Goal: Contribute content: Contribute content

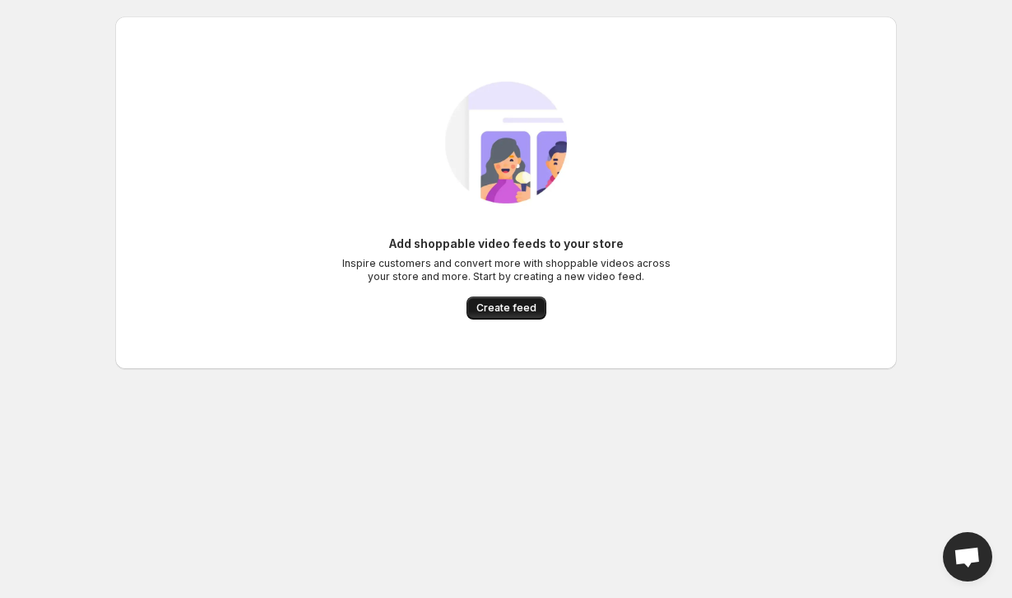
click at [508, 306] on span "Create feed" at bounding box center [507, 307] width 60 height 13
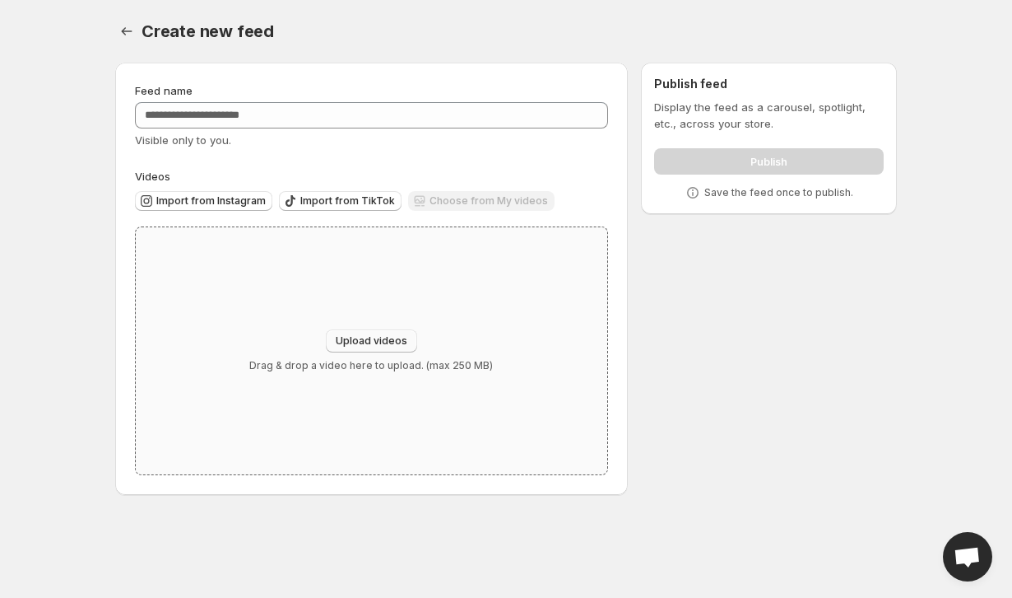
click at [365, 339] on span "Upload videos" at bounding box center [372, 340] width 72 height 13
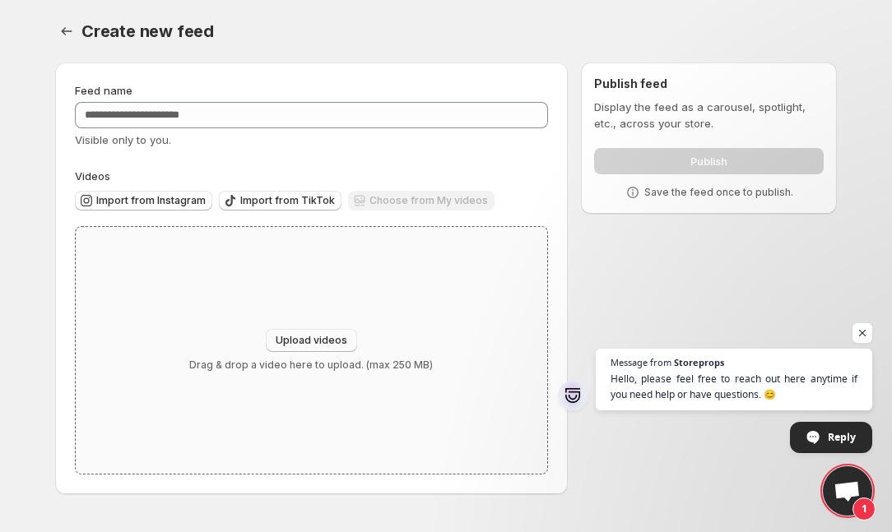
click at [323, 337] on span "Upload videos" at bounding box center [312, 340] width 72 height 13
click at [848, 504] on span "Open chat" at bounding box center [847, 492] width 27 height 23
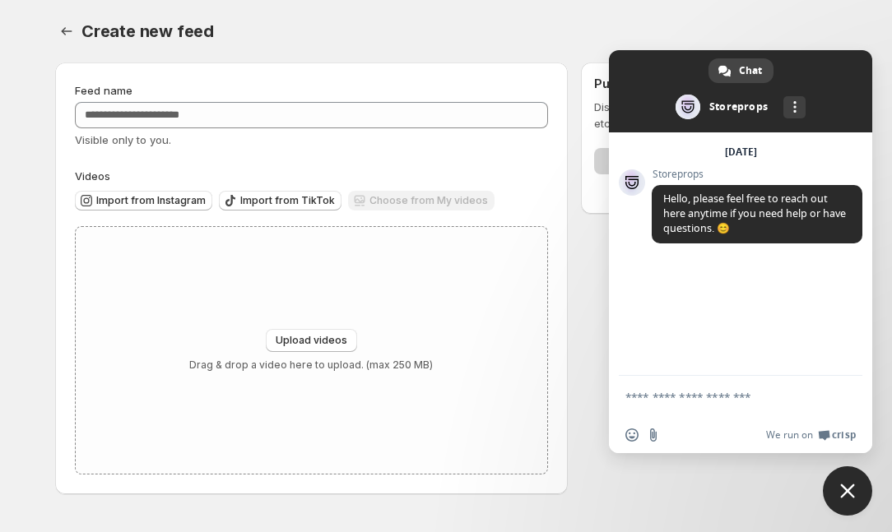
click at [849, 492] on span "Close chat" at bounding box center [847, 491] width 15 height 15
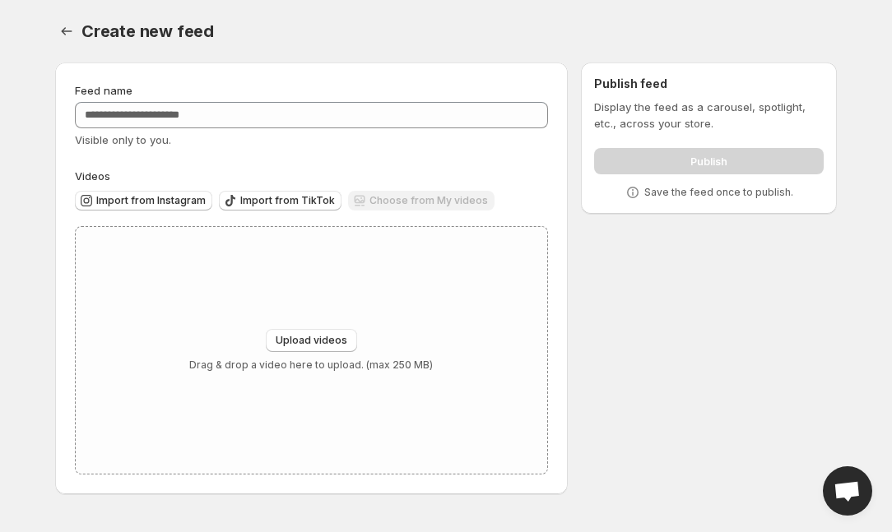
click at [774, 405] on div "Feed name Visible only to you. Videos Import from Instagram Import from TikTok …" at bounding box center [439, 281] width 795 height 465
click at [165, 198] on span "Import from Instagram" at bounding box center [150, 200] width 109 height 13
click at [342, 349] on button "Upload videos" at bounding box center [311, 340] width 91 height 23
type input "**********"
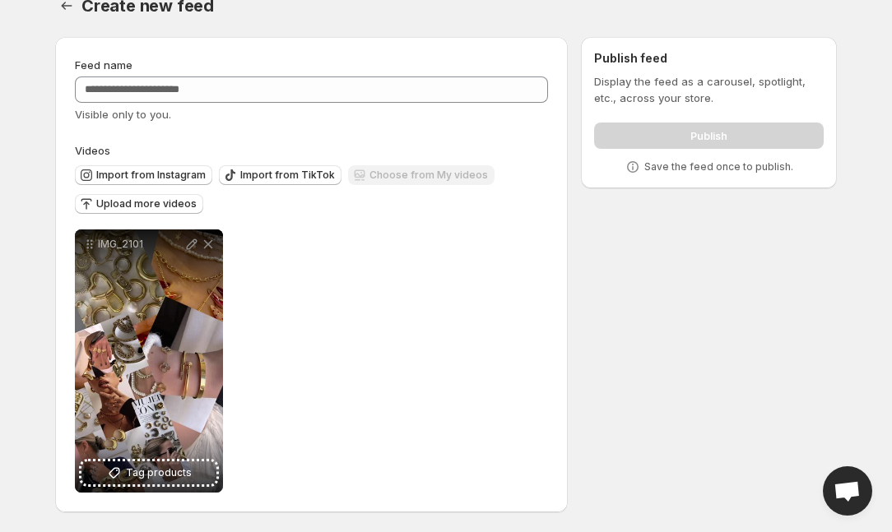
scroll to position [26, 0]
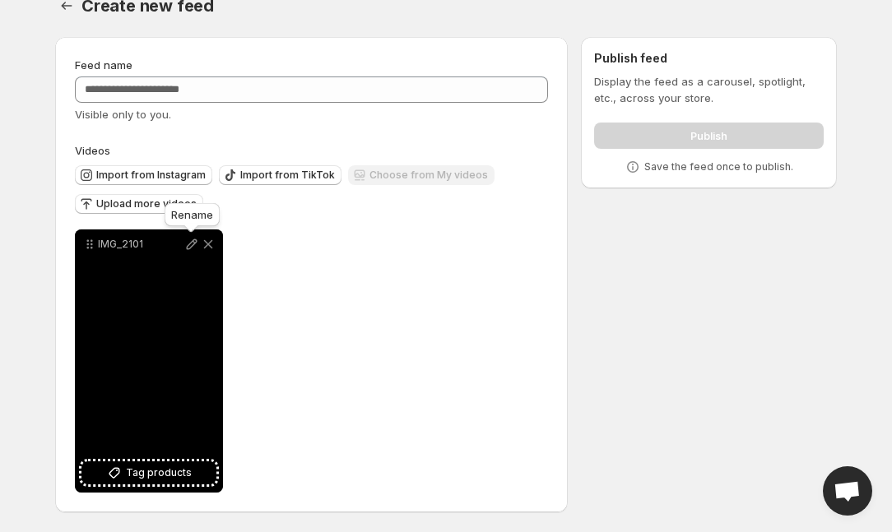
click at [191, 242] on icon at bounding box center [192, 244] width 16 height 16
click at [193, 241] on icon at bounding box center [192, 244] width 11 height 11
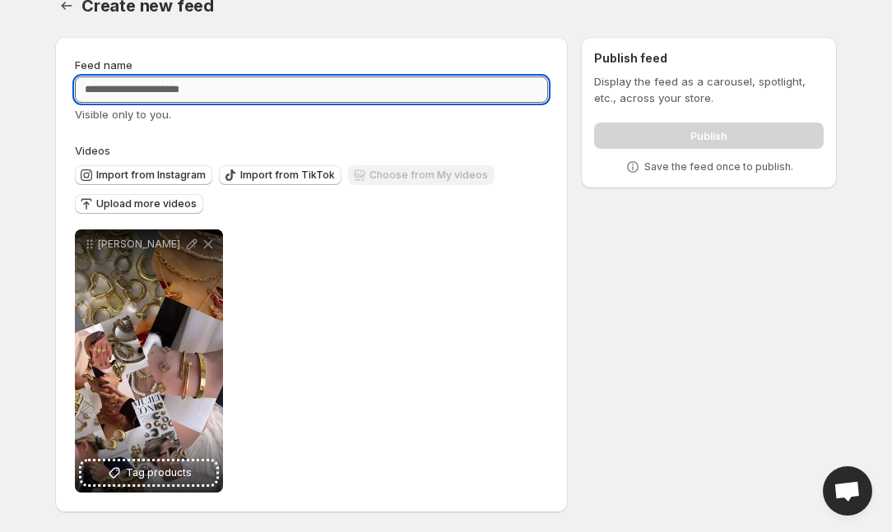
click at [124, 99] on input "Feed name" at bounding box center [311, 90] width 473 height 26
type input "**********"
click at [165, 198] on span "Upload more videos" at bounding box center [146, 204] width 100 height 13
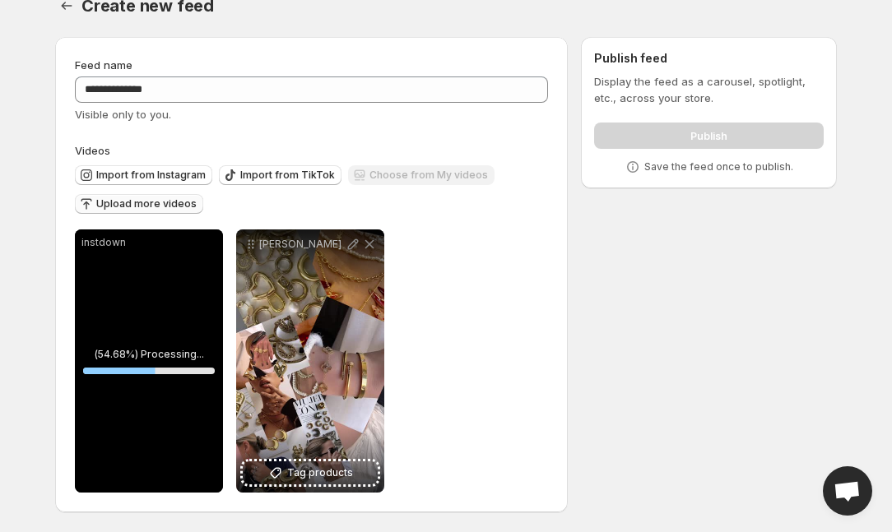
click at [169, 207] on span "Upload more videos" at bounding box center [146, 204] width 100 height 13
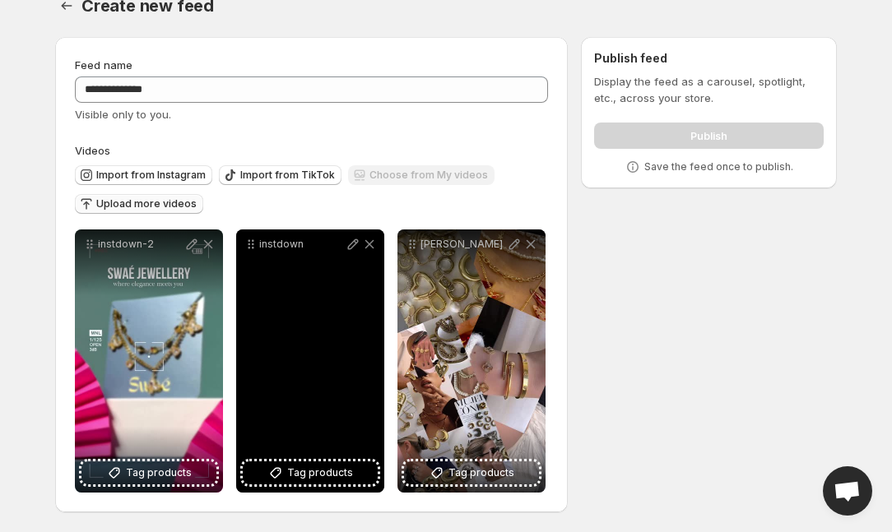
drag, startPoint x: 473, startPoint y: 372, endPoint x: 402, endPoint y: 313, distance: 92.9
click at [399, 314] on div "[PERSON_NAME]" at bounding box center [472, 361] width 148 height 263
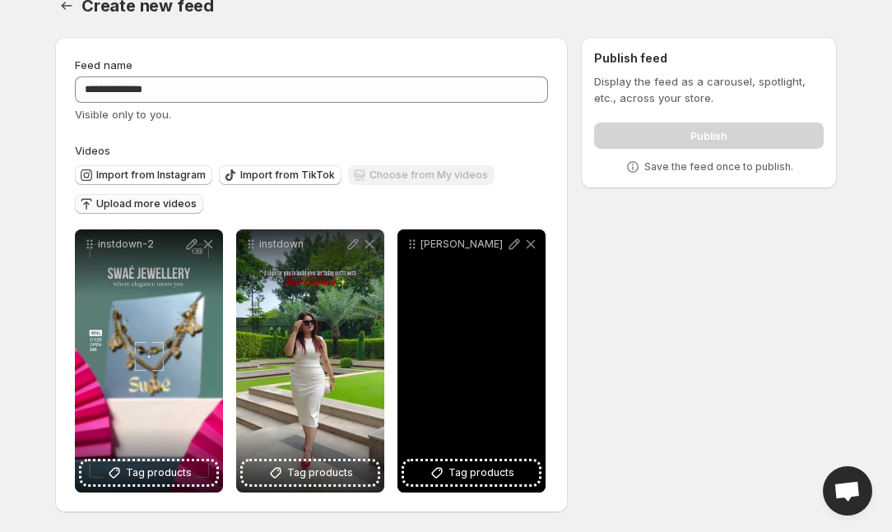
click at [539, 313] on div "[PERSON_NAME]" at bounding box center [472, 361] width 148 height 263
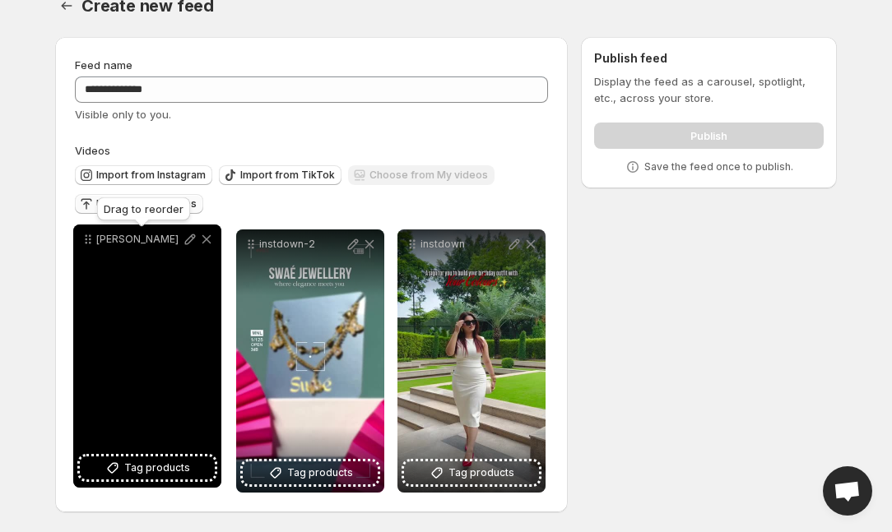
drag, startPoint x: 417, startPoint y: 248, endPoint x: 93, endPoint y: 243, distance: 324.3
click at [93, 243] on icon at bounding box center [88, 239] width 16 height 16
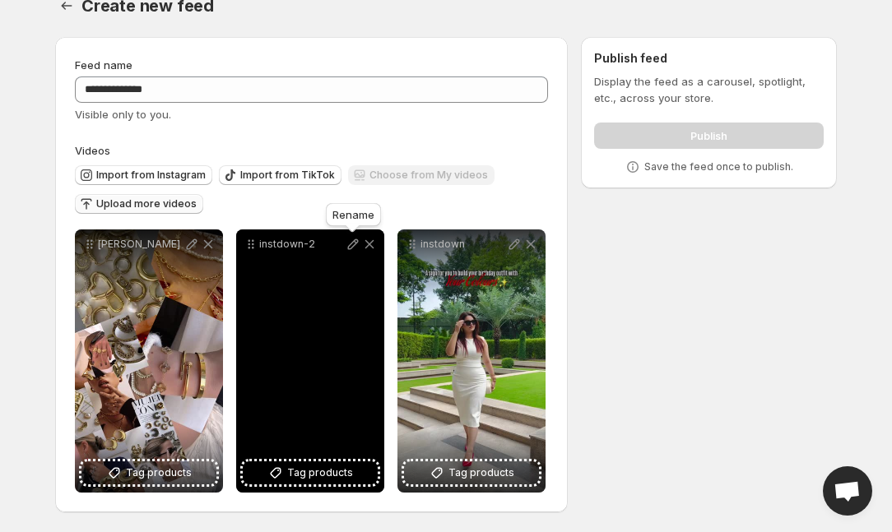
click at [359, 248] on icon at bounding box center [353, 244] width 16 height 16
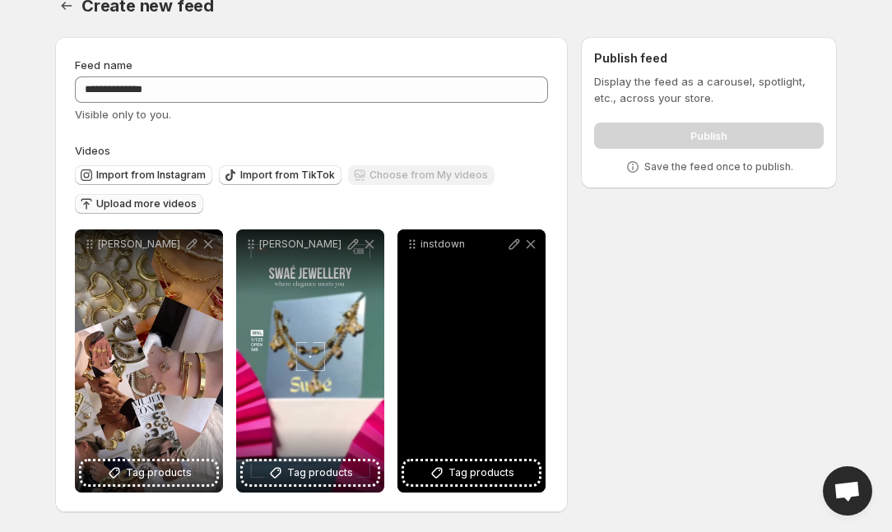
click at [505, 250] on p "instdown" at bounding box center [464, 244] width 86 height 13
click at [508, 250] on icon at bounding box center [514, 244] width 16 height 16
click at [460, 477] on span "Tag products" at bounding box center [482, 473] width 66 height 16
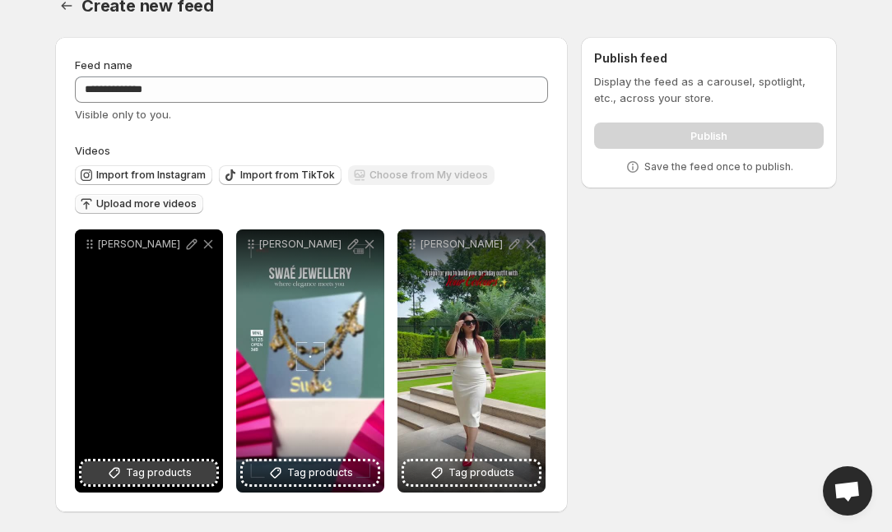
click at [123, 474] on icon at bounding box center [114, 473] width 16 height 16
click at [126, 477] on button "Tag products" at bounding box center [148, 473] width 135 height 23
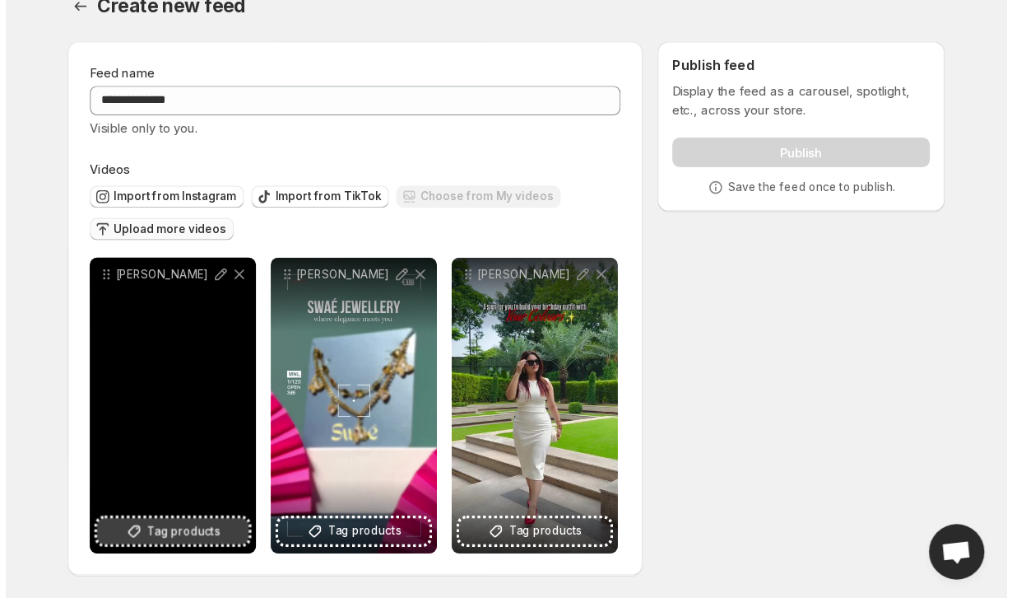
scroll to position [0, 0]
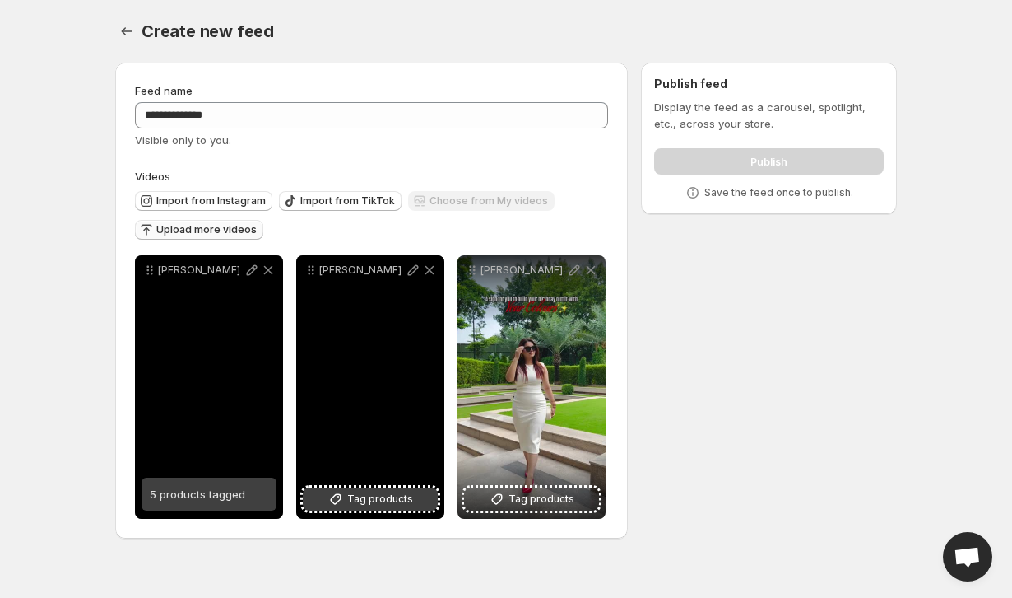
click at [354, 504] on span "Tag products" at bounding box center [380, 499] width 66 height 16
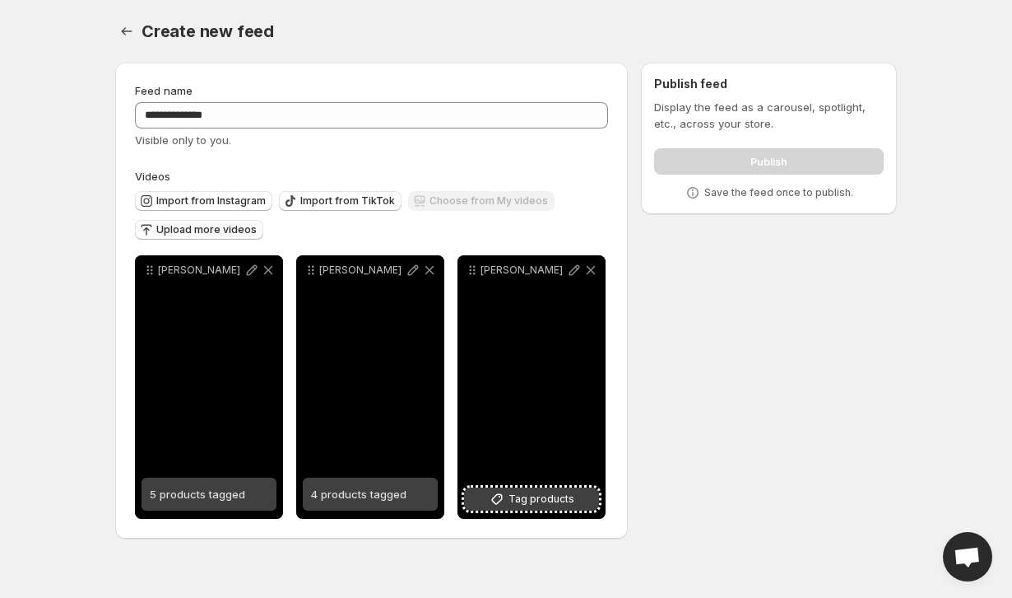
click at [544, 496] on span "Tag products" at bounding box center [542, 499] width 66 height 16
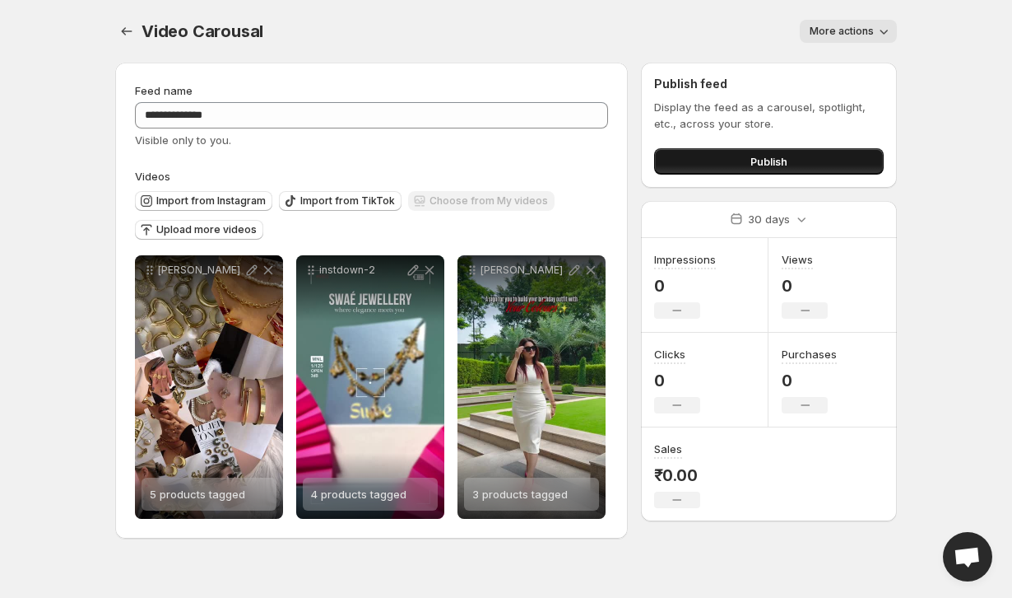
click at [715, 154] on button "Publish" at bounding box center [769, 161] width 230 height 26
